Goal: Task Accomplishment & Management: Use online tool/utility

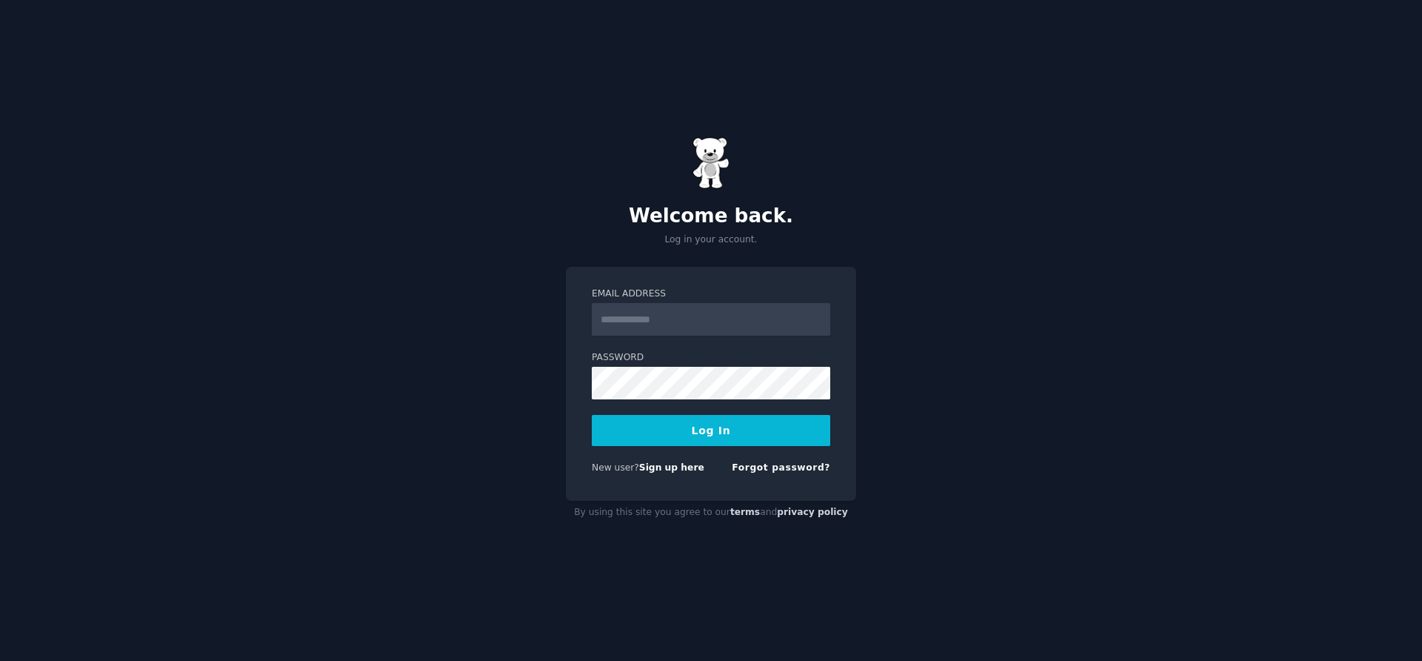
type input "**********"
click at [684, 433] on button "Log In" at bounding box center [711, 430] width 239 height 31
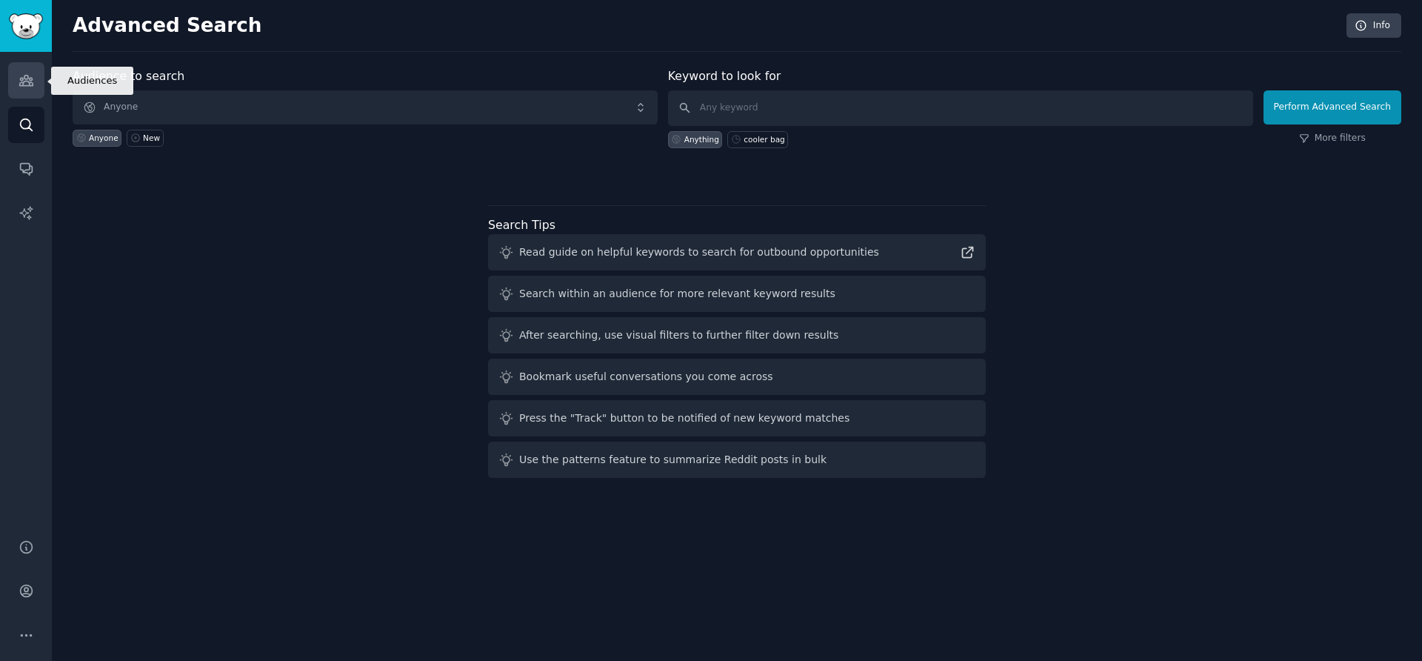
click at [24, 84] on icon "Sidebar" at bounding box center [27, 81] width 16 height 16
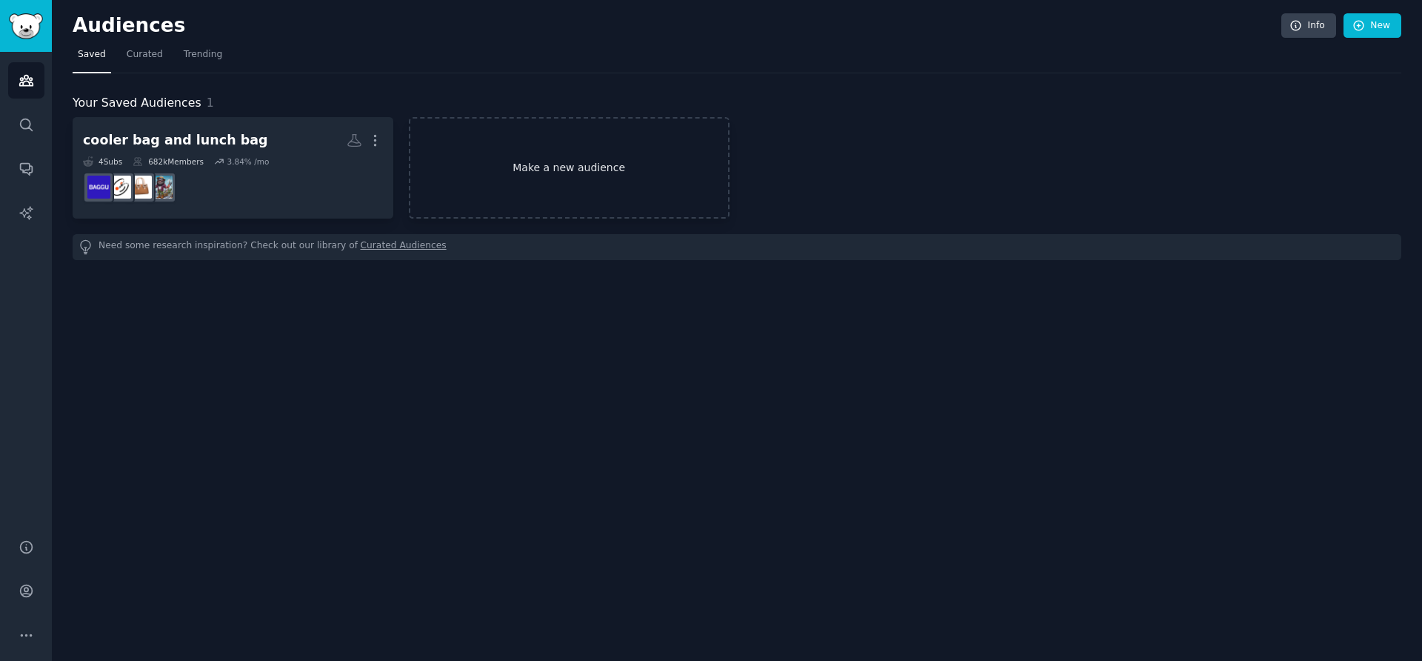
click at [567, 173] on link "Make a new audience" at bounding box center [569, 167] width 321 height 101
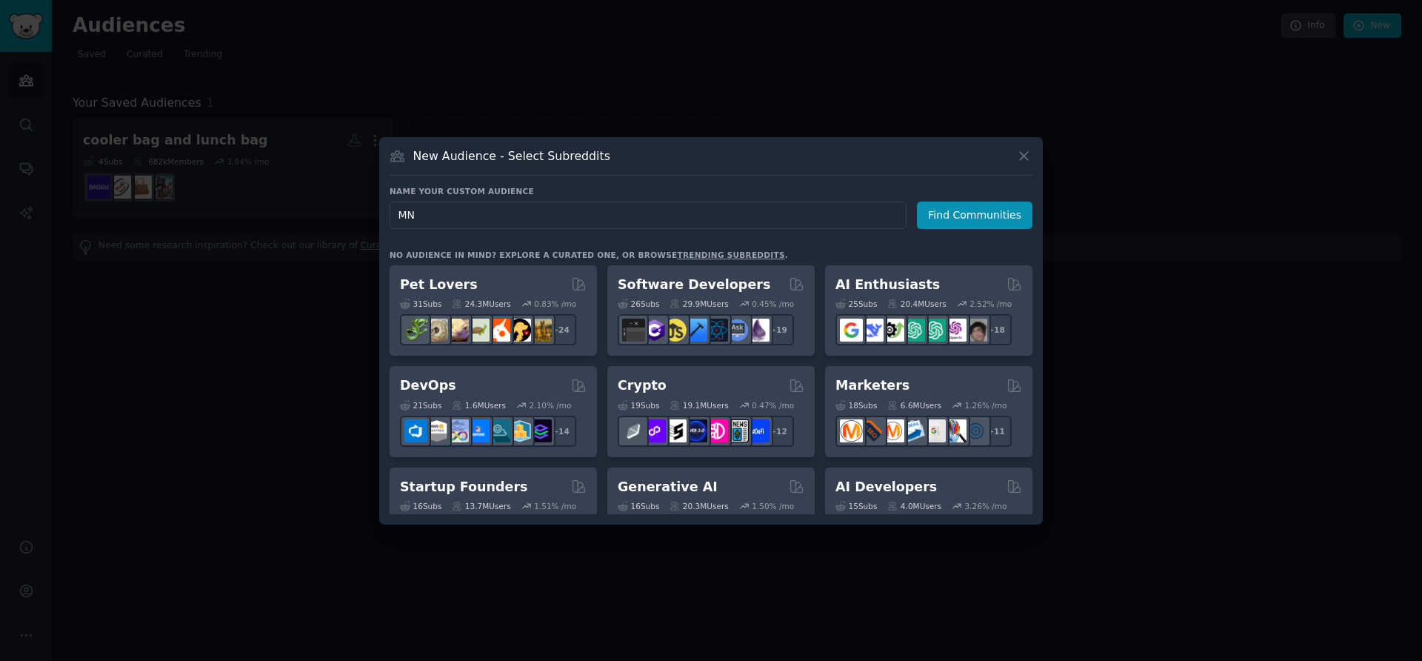
type input "MNP"
click button "Find Communities" at bounding box center [975, 214] width 116 height 27
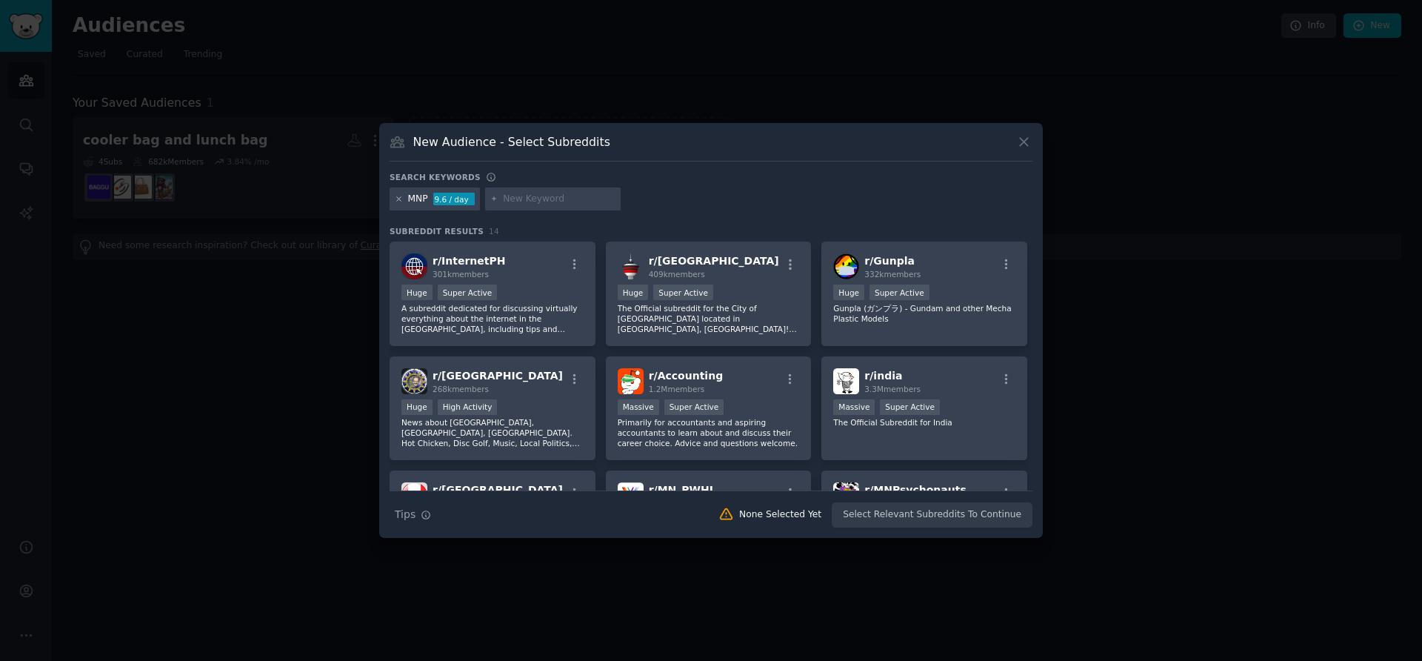
click at [396, 197] on icon at bounding box center [399, 199] width 8 height 8
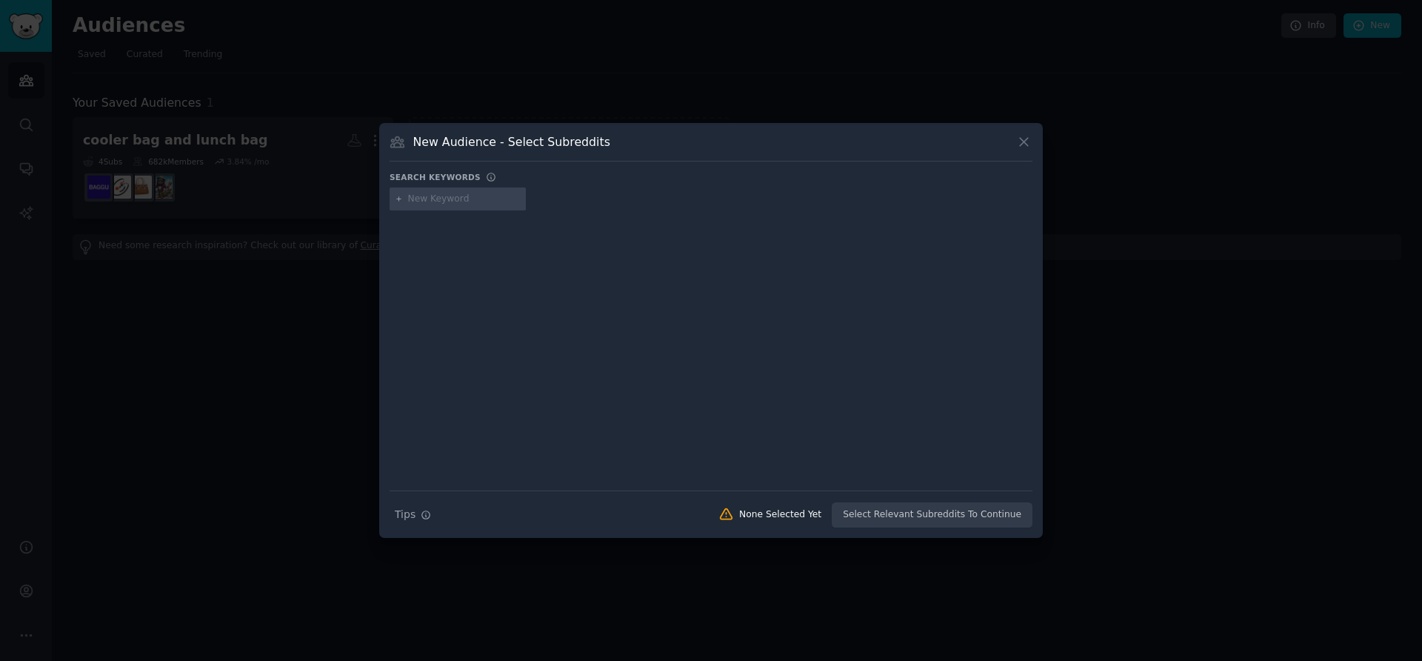
click at [424, 199] on input "text" at bounding box center [464, 199] width 113 height 13
type input "MONOPRIX"
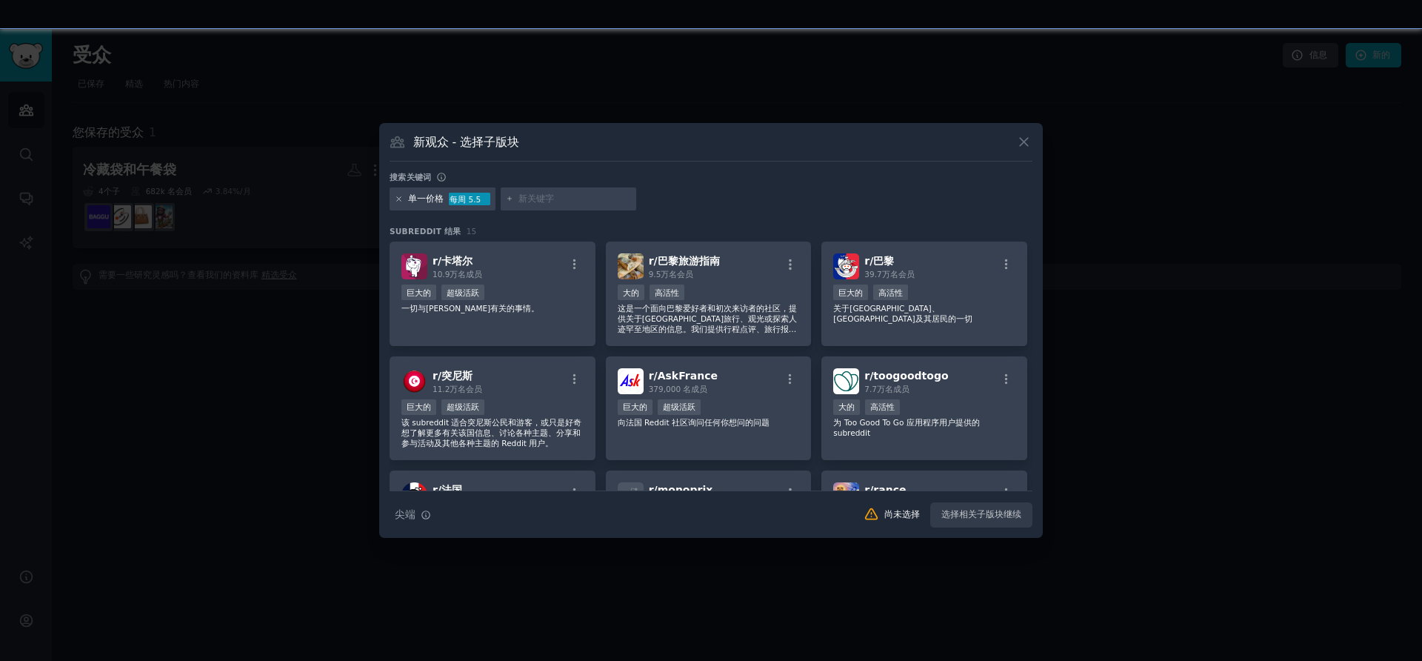
click at [397, 199] on icon at bounding box center [399, 199] width 8 height 8
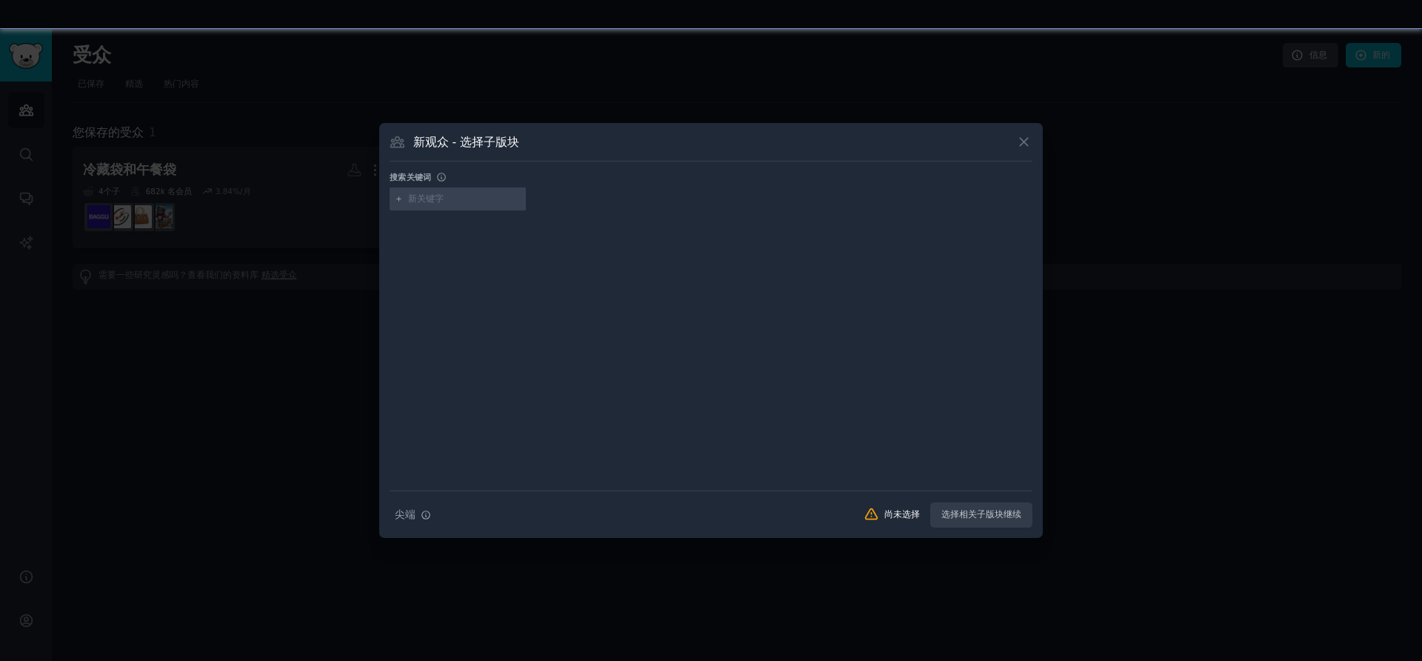
click at [425, 202] on input "text" at bounding box center [464, 199] width 113 height 13
paste input "[URL][DOMAIN_NAME]"
drag, startPoint x: 430, startPoint y: 200, endPoint x: 355, endPoint y: 204, distance: 74.9
click at [355, 204] on div "​ 新观众 - 选择子版块 搜索关键词 [URL][DOMAIN_NAME] 搜索提示 尖端 尚未选择 选择相关子版块继续" at bounding box center [711, 330] width 1412 height 661
click at [493, 196] on input "[DOMAIN_NAME][URL]" at bounding box center [464, 199] width 113 height 13
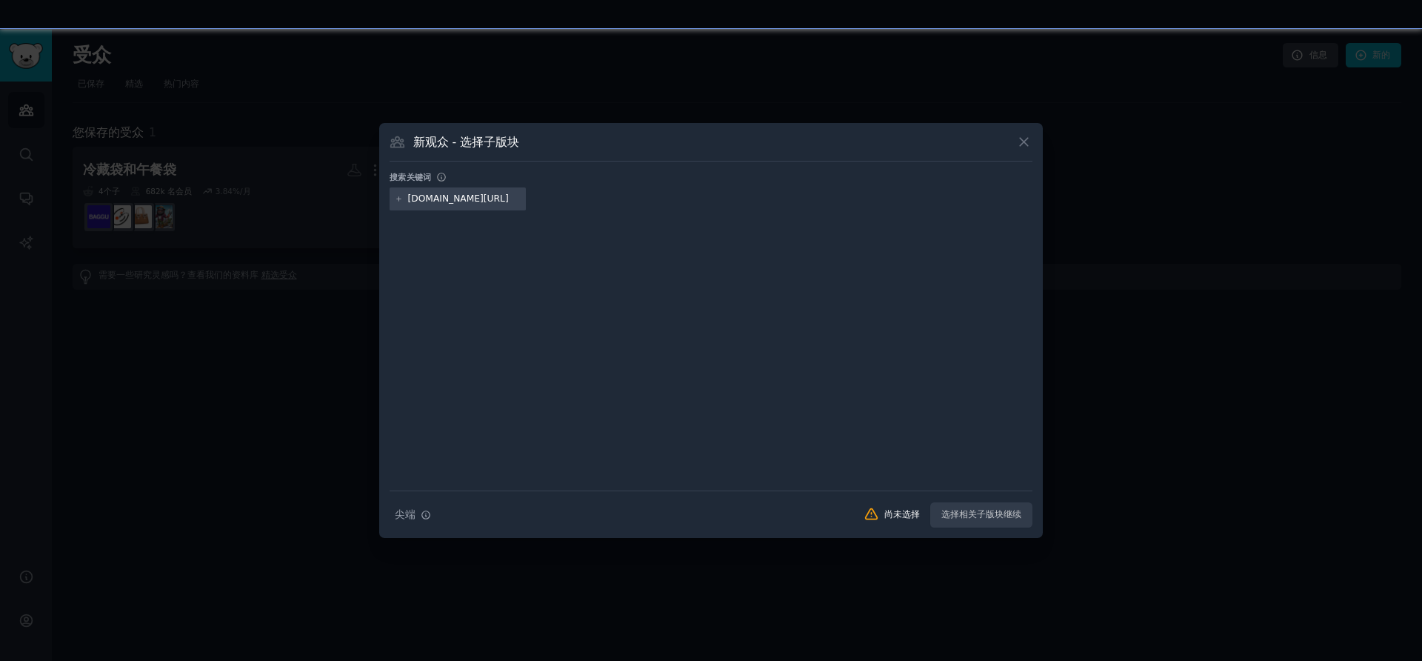
type input "[DOMAIN_NAME]"
click at [433, 199] on font "[DOMAIN_NAME]" at bounding box center [446, 198] width 76 height 10
click at [414, 199] on font "[DOMAIN_NAME]" at bounding box center [446, 198] width 76 height 10
click at [423, 198] on font "[DOMAIN_NAME]" at bounding box center [446, 198] width 76 height 10
click at [430, 199] on font "[DOMAIN_NAME]" at bounding box center [446, 198] width 76 height 10
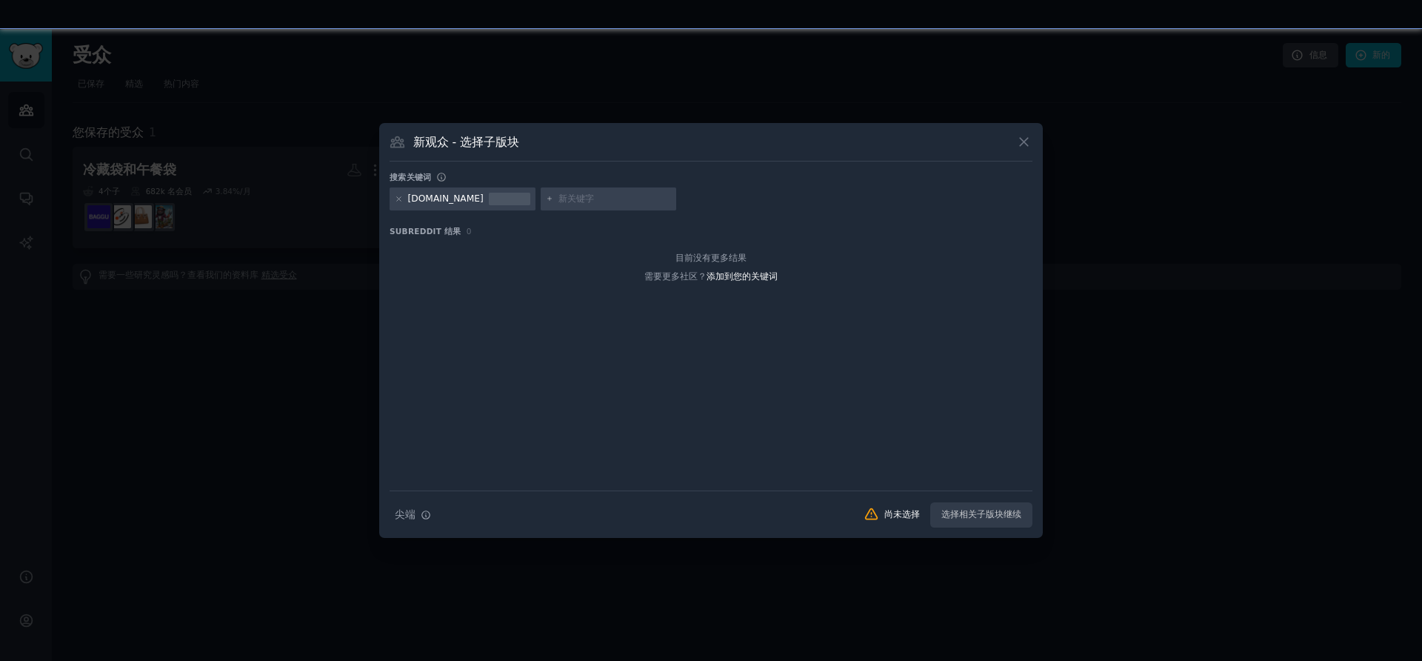
click at [493, 199] on div at bounding box center [509, 199] width 41 height 13
click at [397, 199] on icon at bounding box center [399, 199] width 8 height 8
click at [433, 196] on input "text" at bounding box center [464, 199] width 113 height 13
paste input "[DOMAIN_NAME]"
type input "[DOMAIN_NAME]"
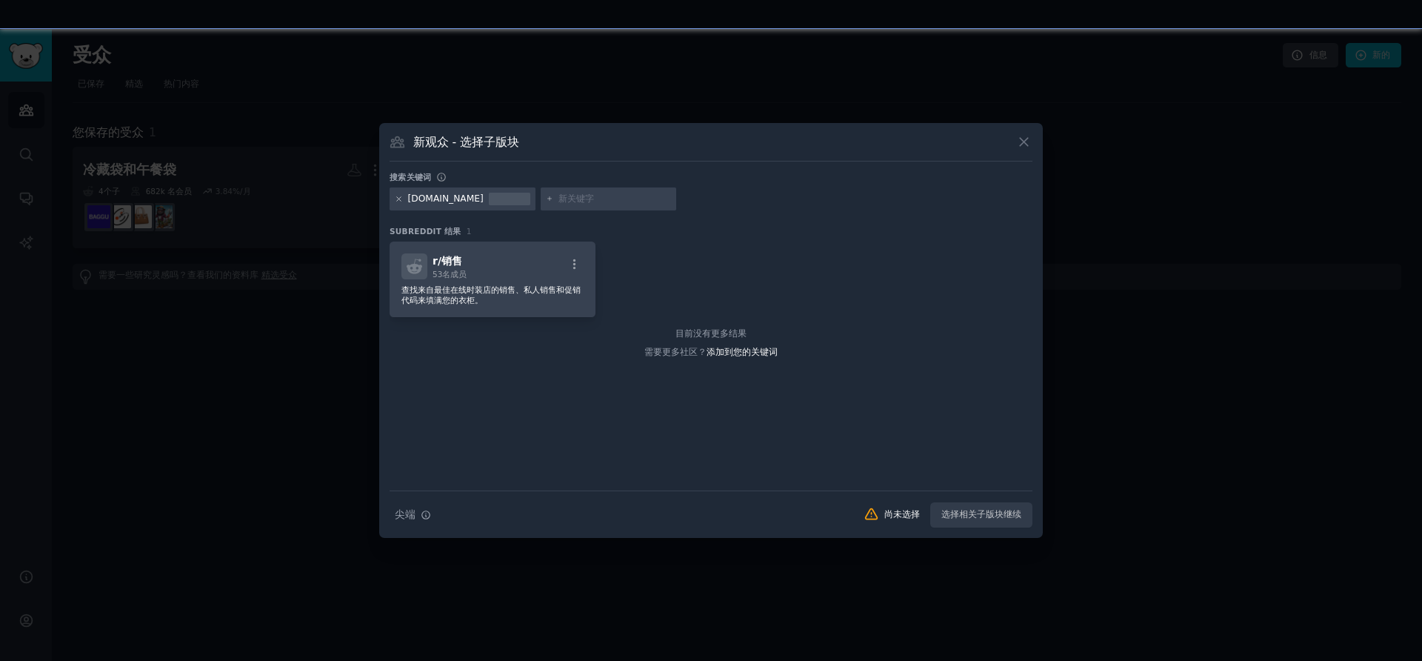
click at [396, 199] on icon at bounding box center [399, 199] width 8 height 8
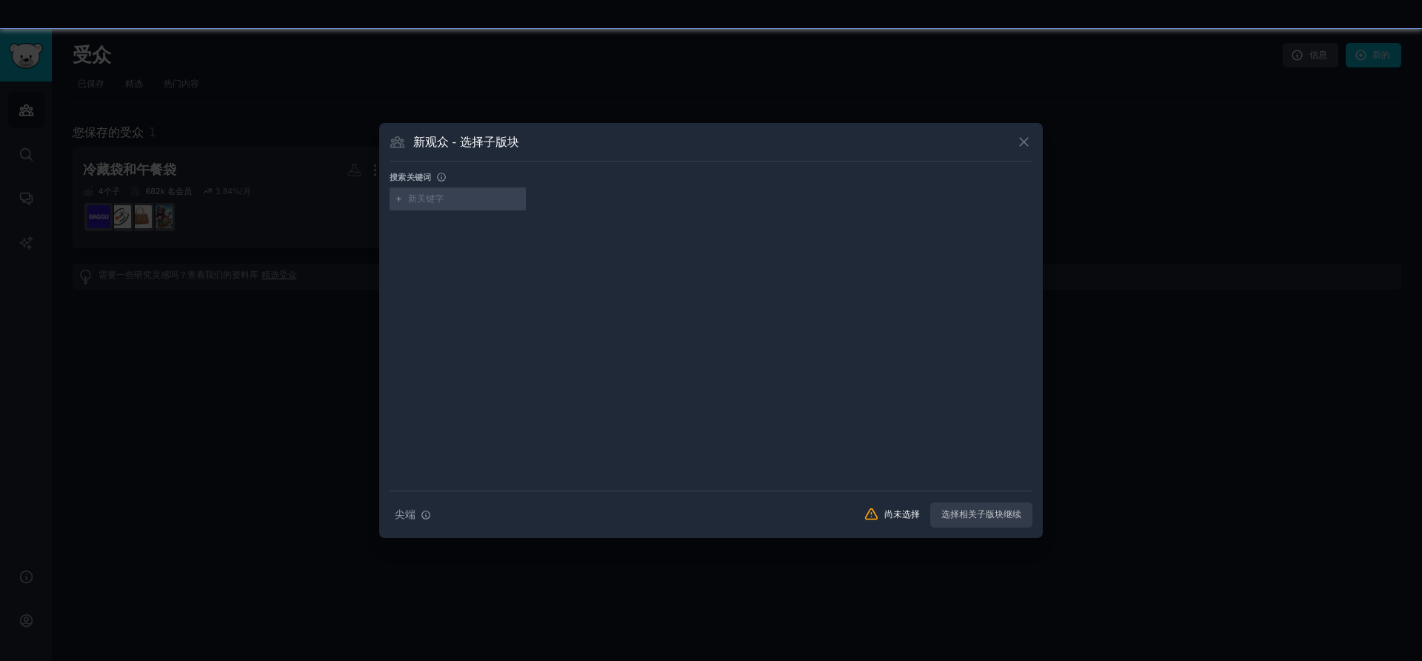
click at [434, 201] on input "text" at bounding box center [464, 199] width 113 height 13
paste input "[DOMAIN_NAME]"
type input "monoprix"
